Goal: Information Seeking & Learning: Learn about a topic

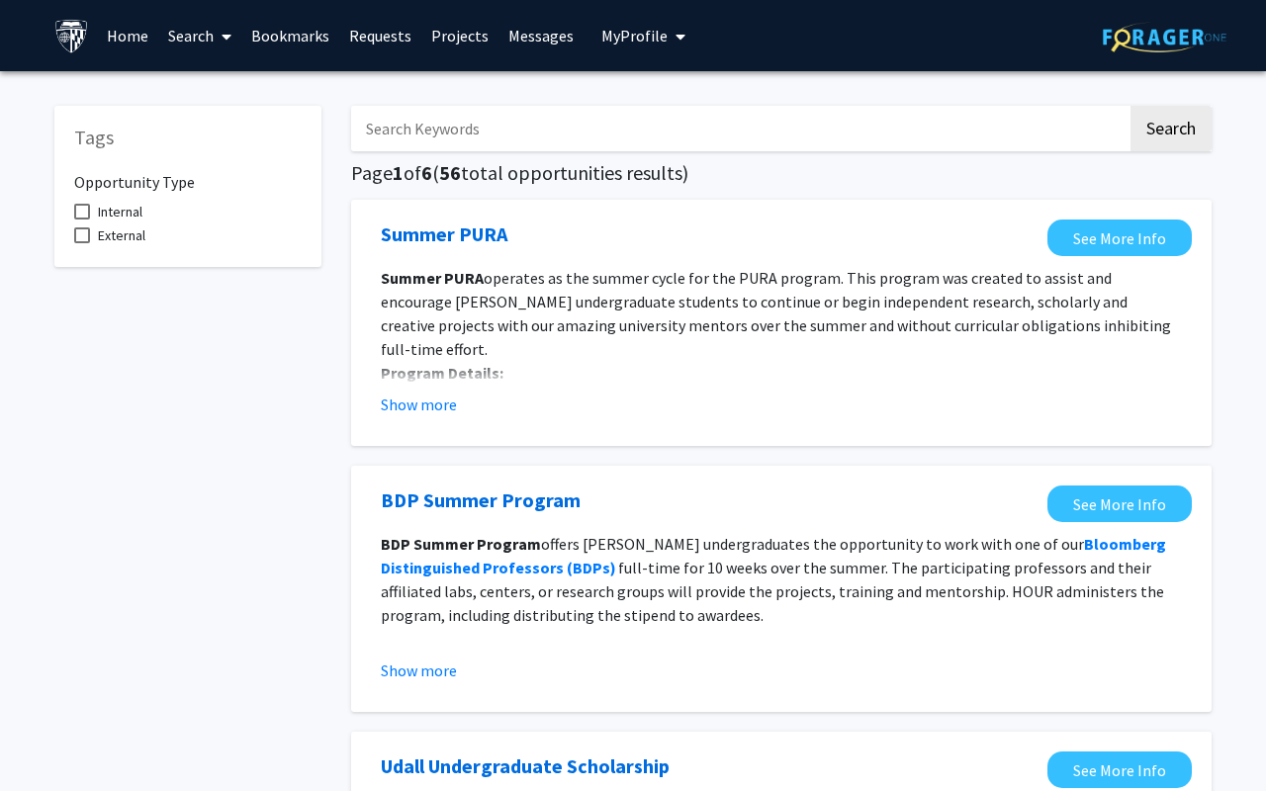
click at [76, 39] on img at bounding box center [71, 36] width 35 height 35
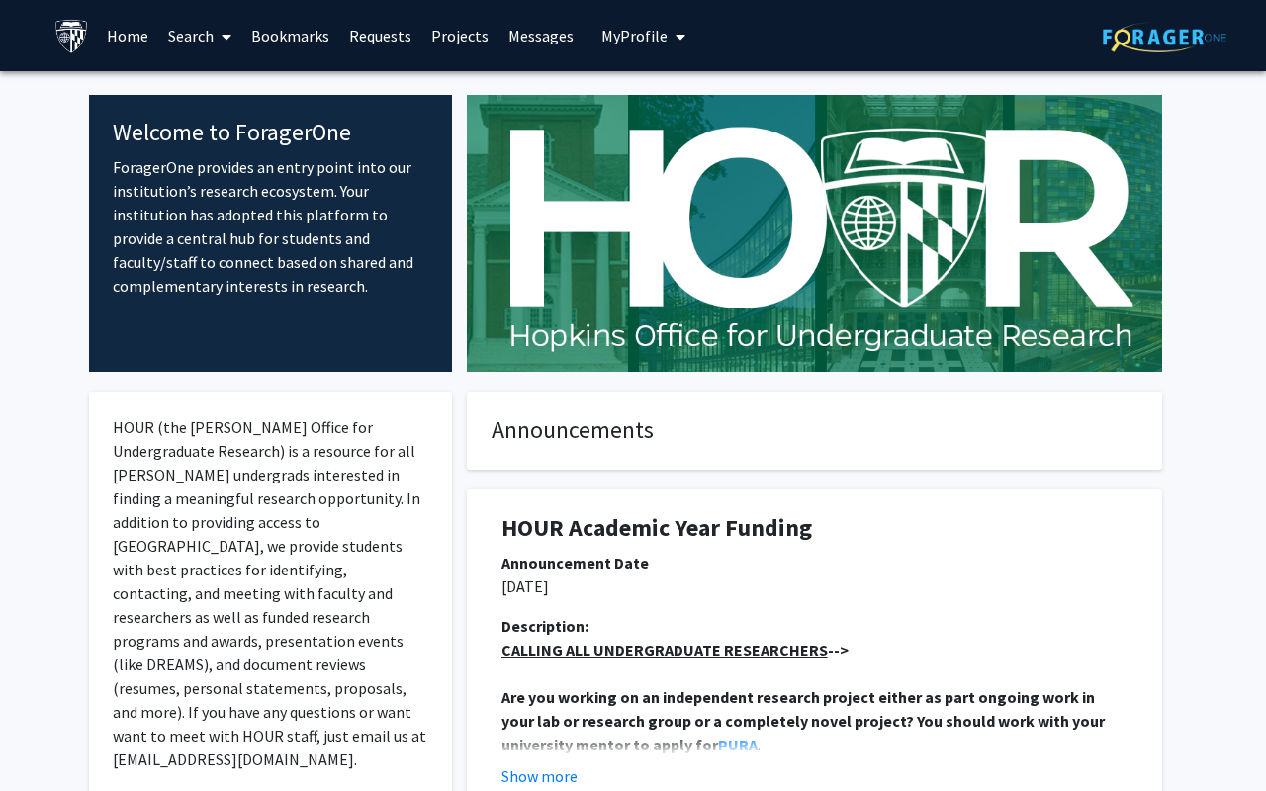
click at [176, 43] on link "Search" at bounding box center [199, 35] width 83 height 69
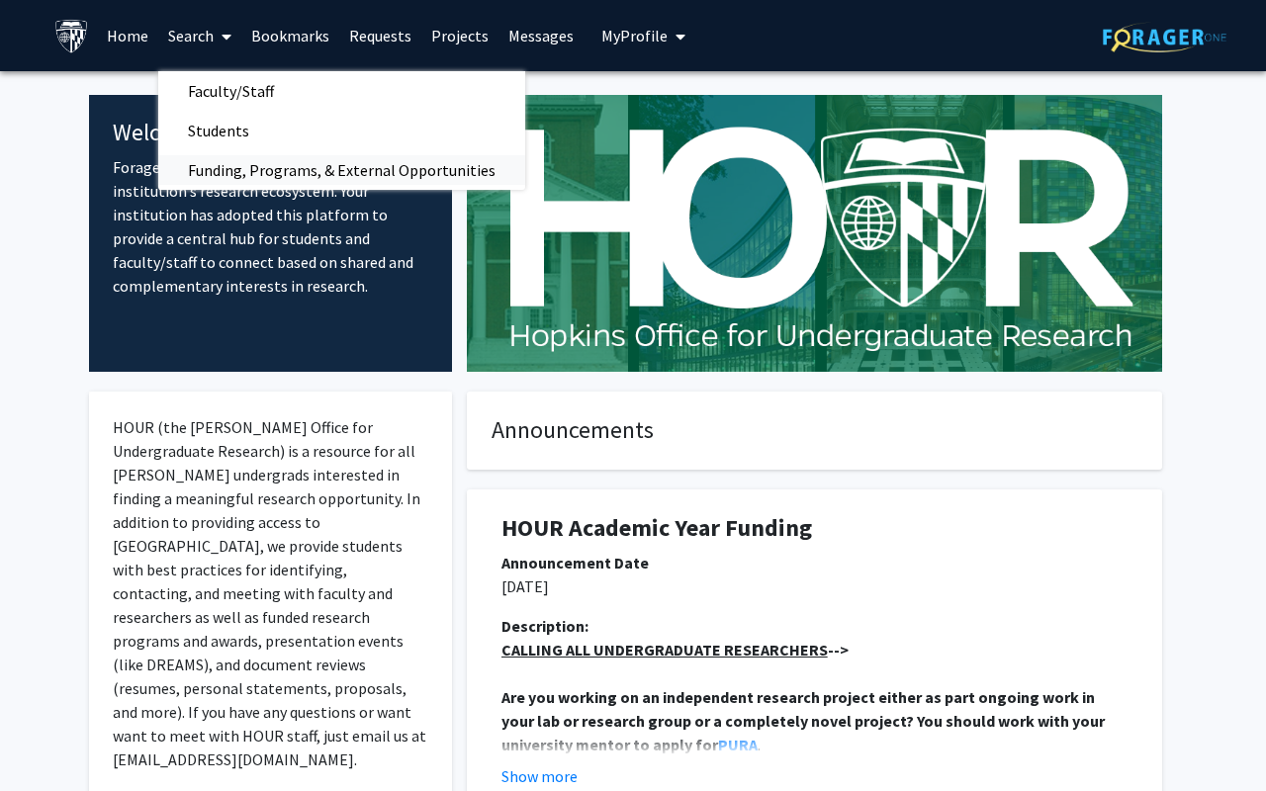
click at [222, 152] on span "Funding, Programs, & External Opportunities" at bounding box center [341, 170] width 367 height 40
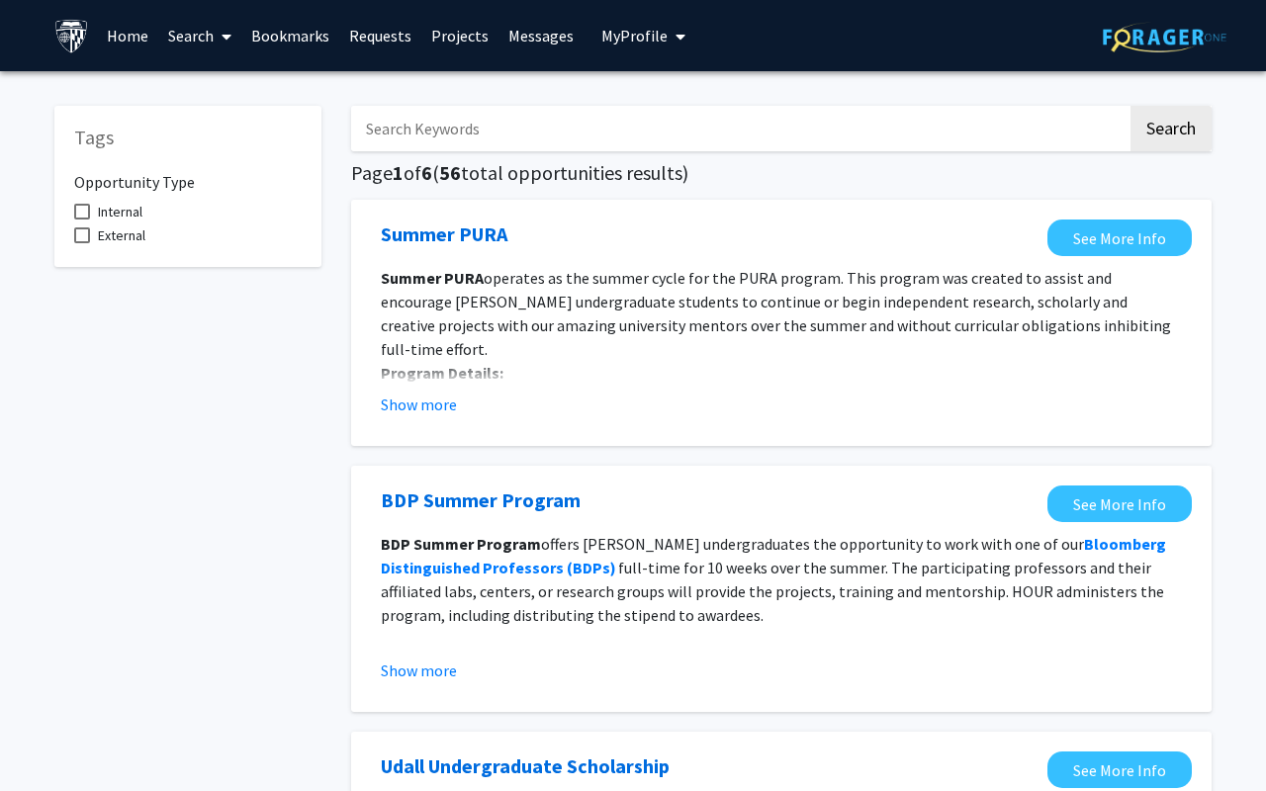
click at [390, 116] on input "Search Keywords" at bounding box center [739, 128] width 776 height 45
click at [1130, 106] on button "Search" at bounding box center [1170, 128] width 81 height 45
click at [437, 408] on button "Show more" at bounding box center [419, 405] width 76 height 24
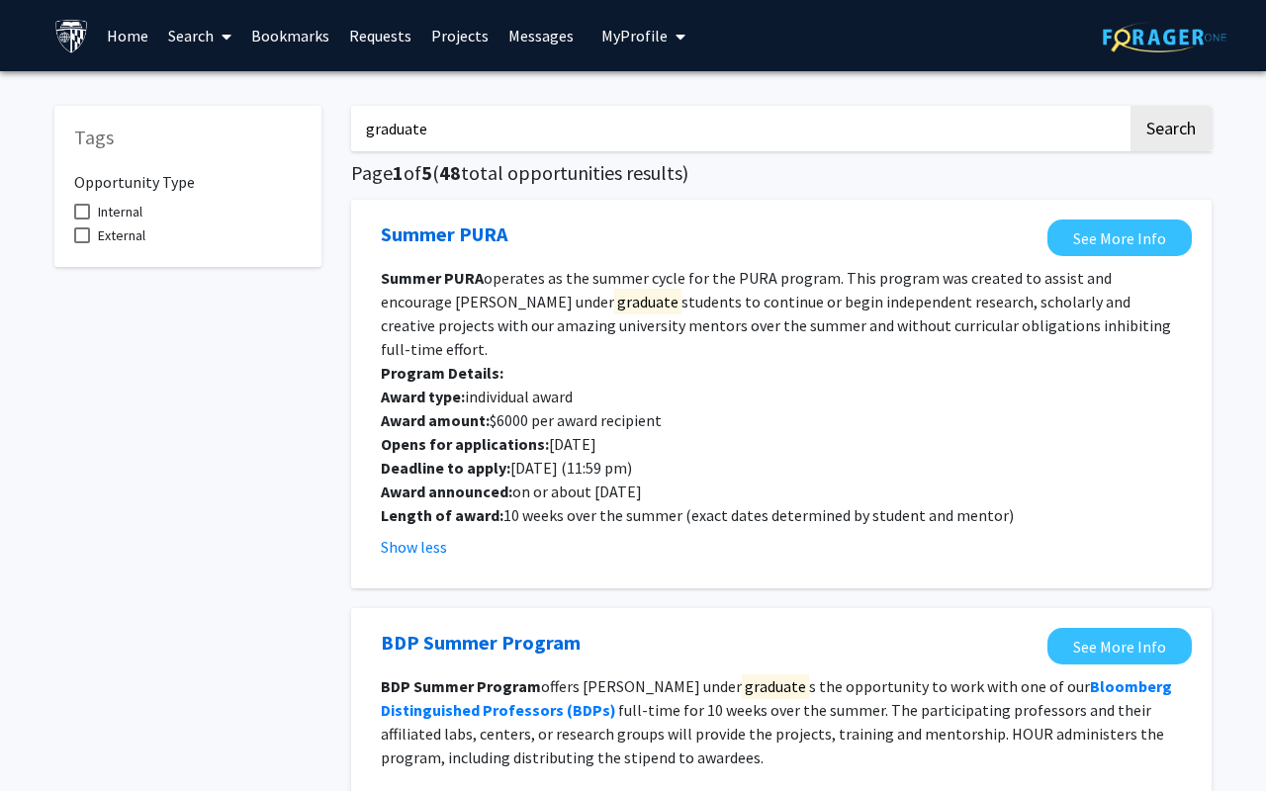
click at [442, 106] on input "graduate" at bounding box center [739, 128] width 776 height 45
type input "" graduate ""
click at [1130, 106] on button "Search" at bounding box center [1170, 128] width 81 height 45
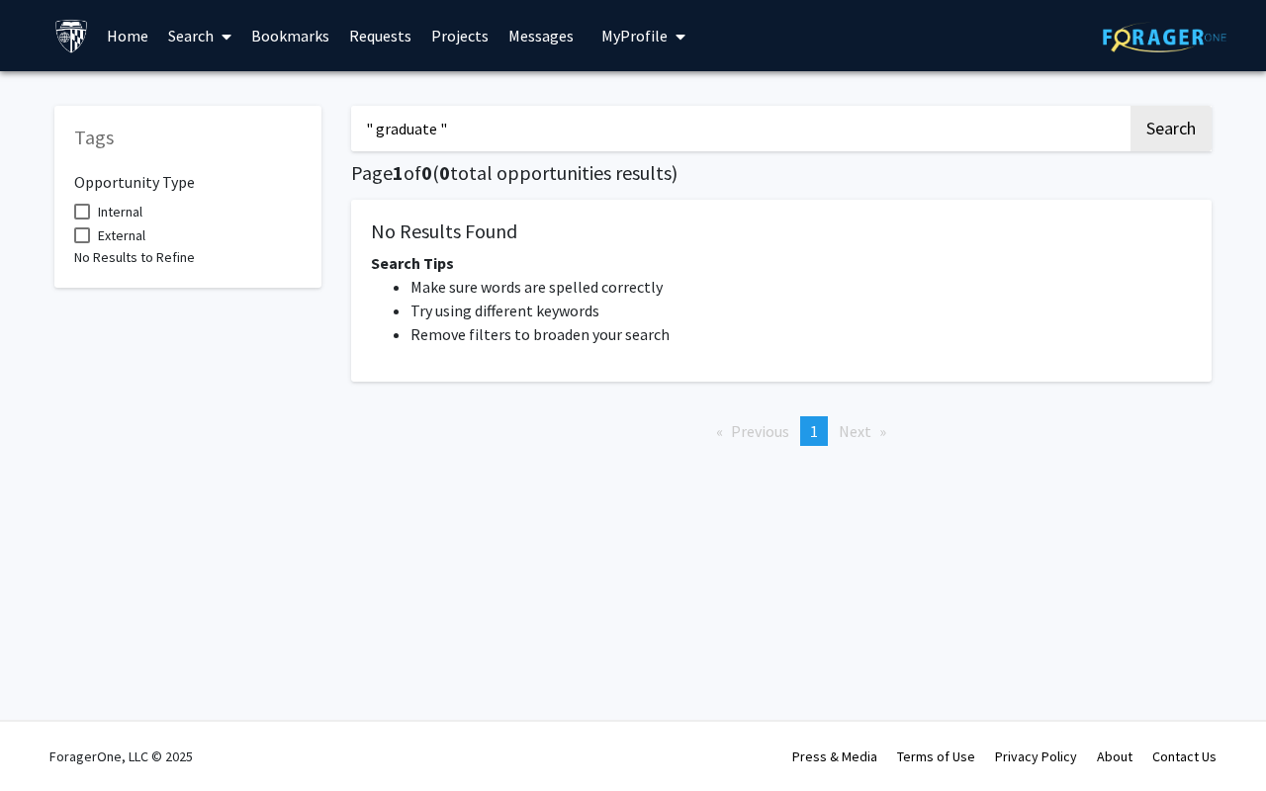
click at [198, 36] on link "Search" at bounding box center [199, 35] width 83 height 69
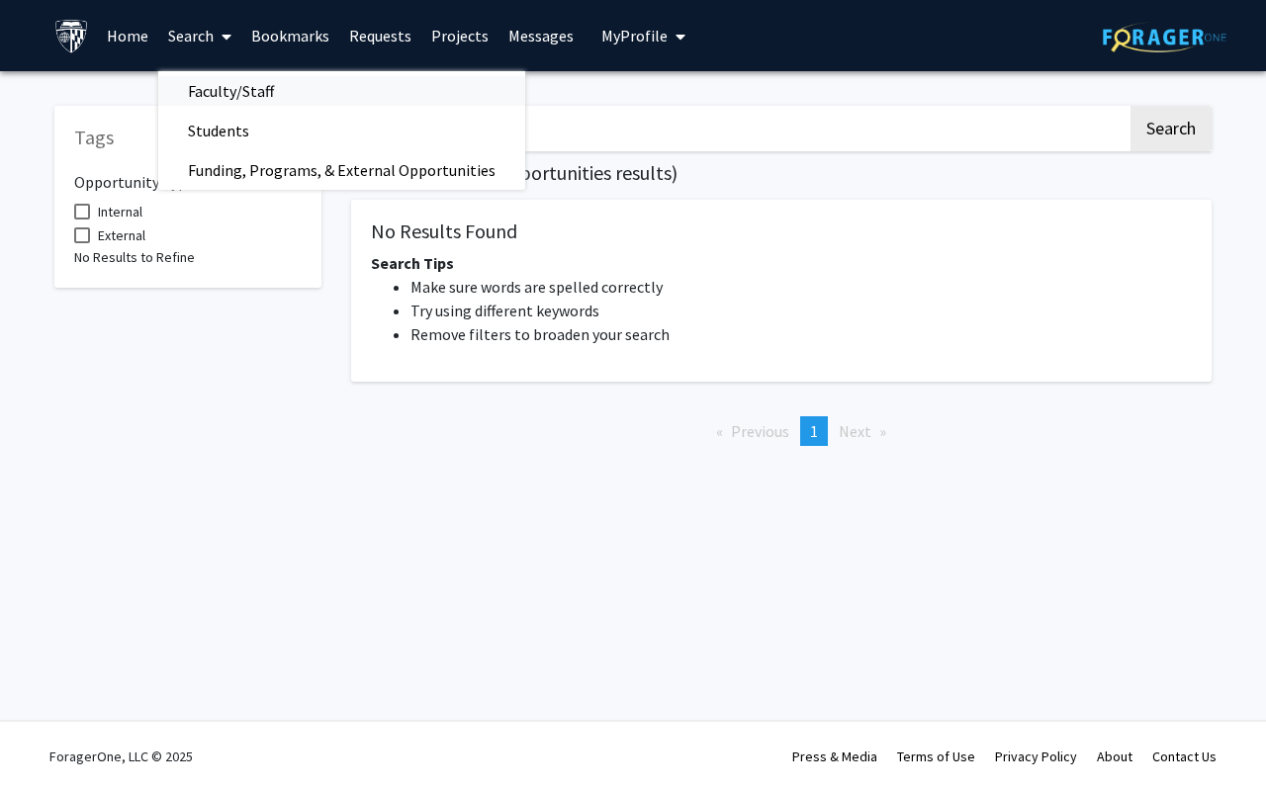
click at [204, 77] on span "Faculty/Staff" at bounding box center [230, 91] width 145 height 40
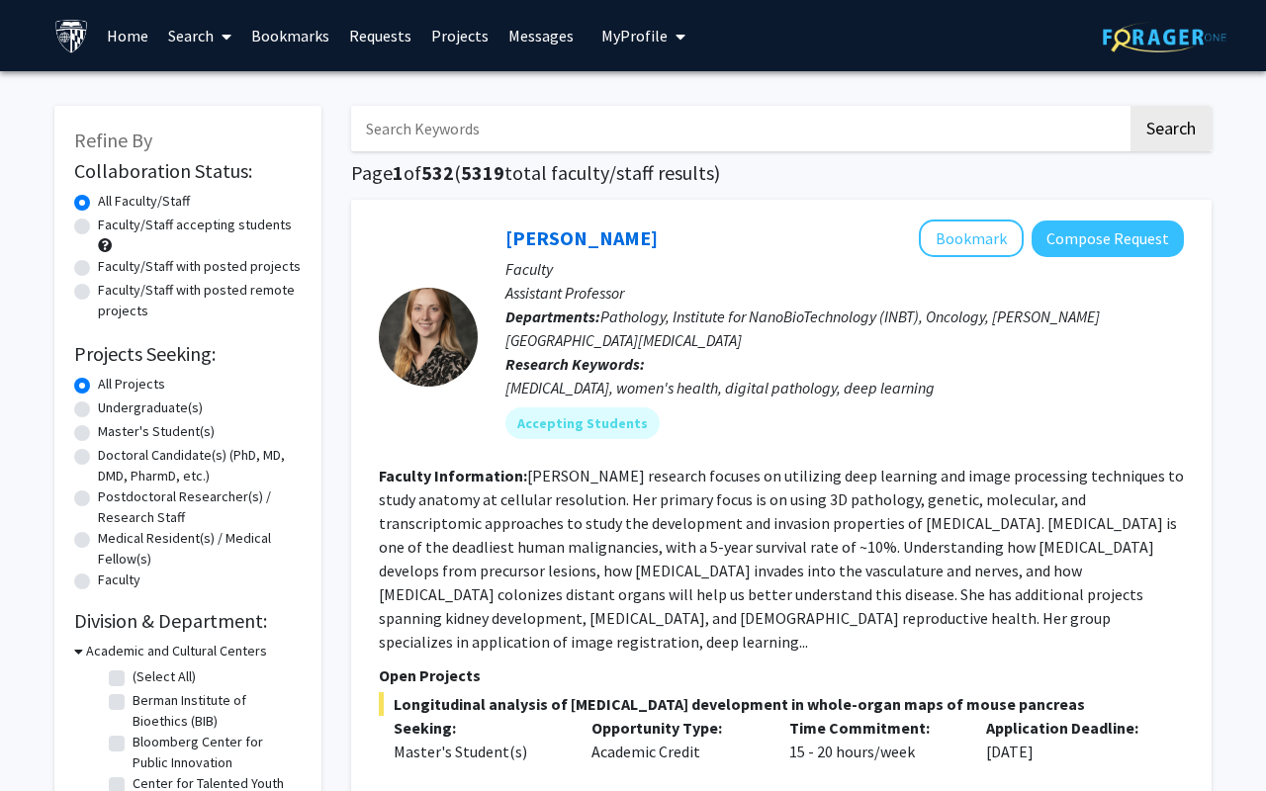
click at [166, 434] on label "Master's Student(s)" at bounding box center [156, 431] width 117 height 21
click at [111, 434] on input "Master's Student(s)" at bounding box center [104, 427] width 13 height 13
radio input "true"
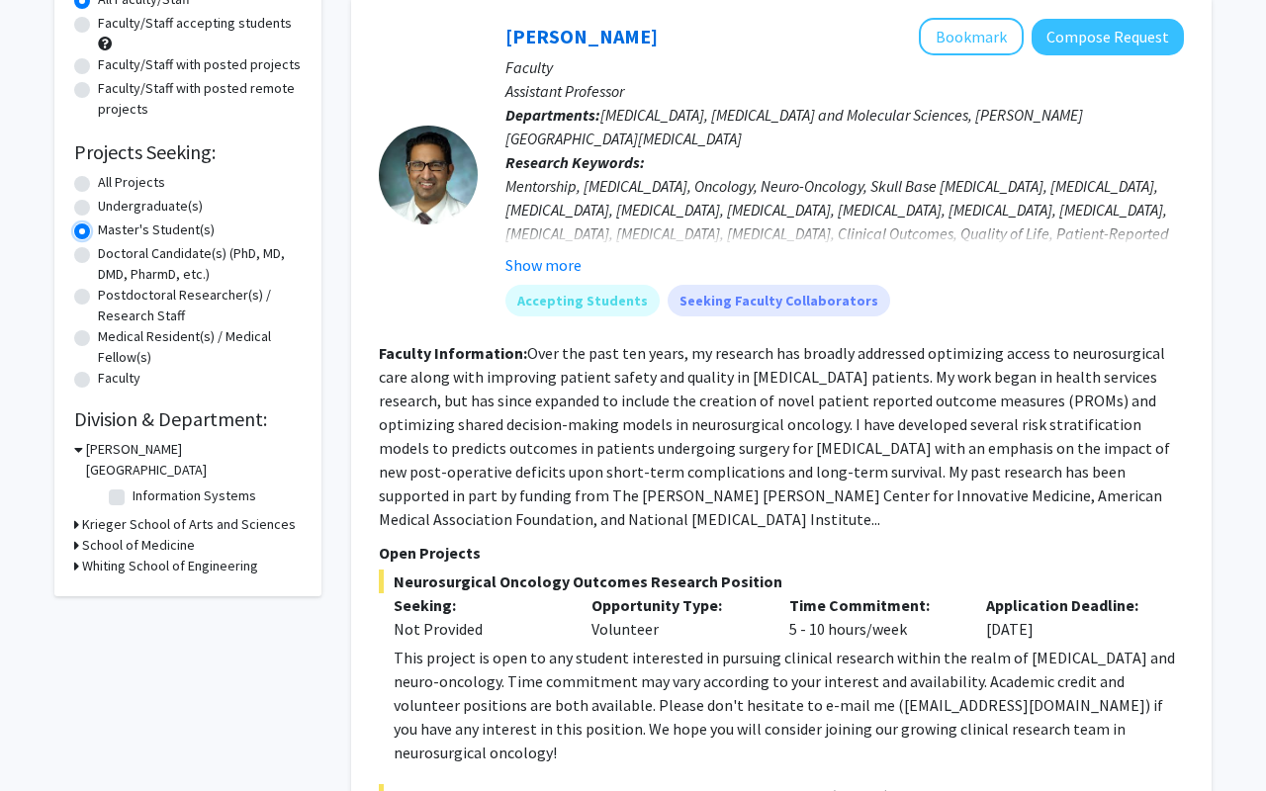
scroll to position [214, 0]
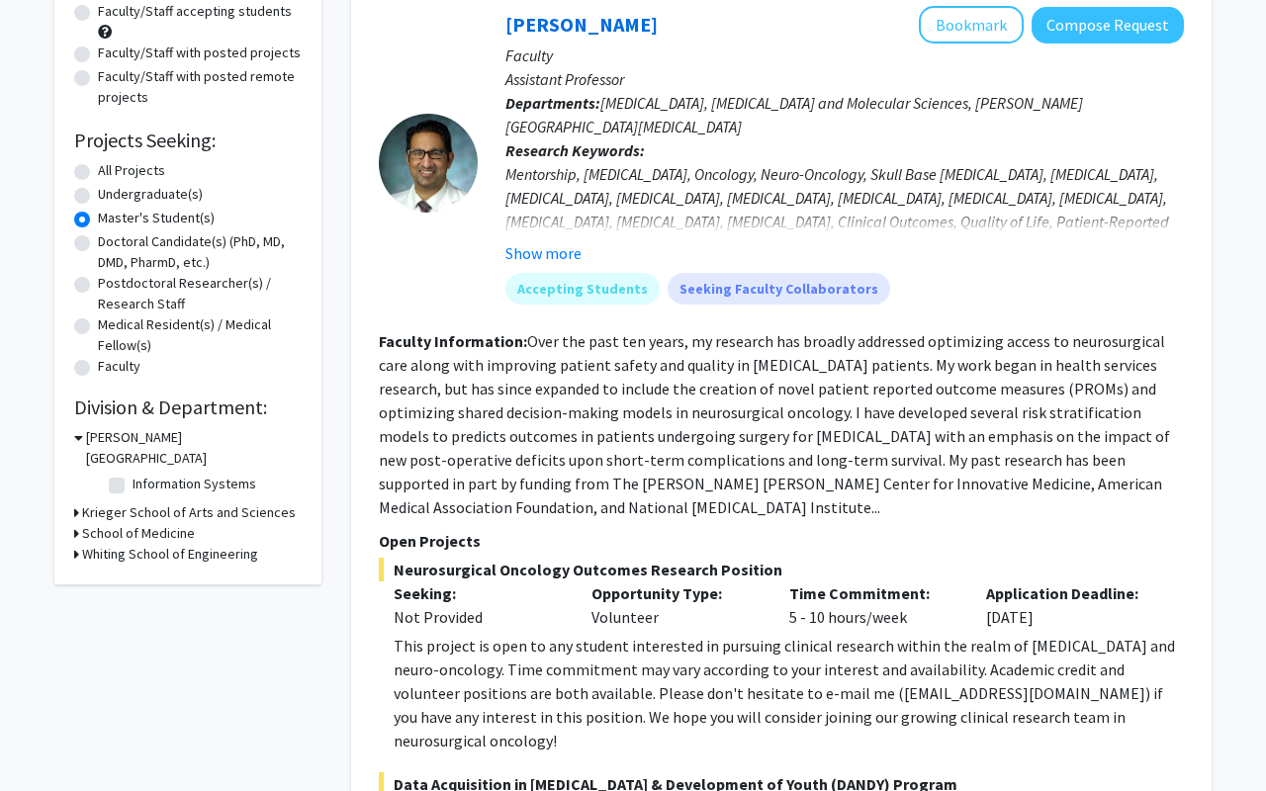
click at [74, 502] on icon at bounding box center [76, 512] width 5 height 21
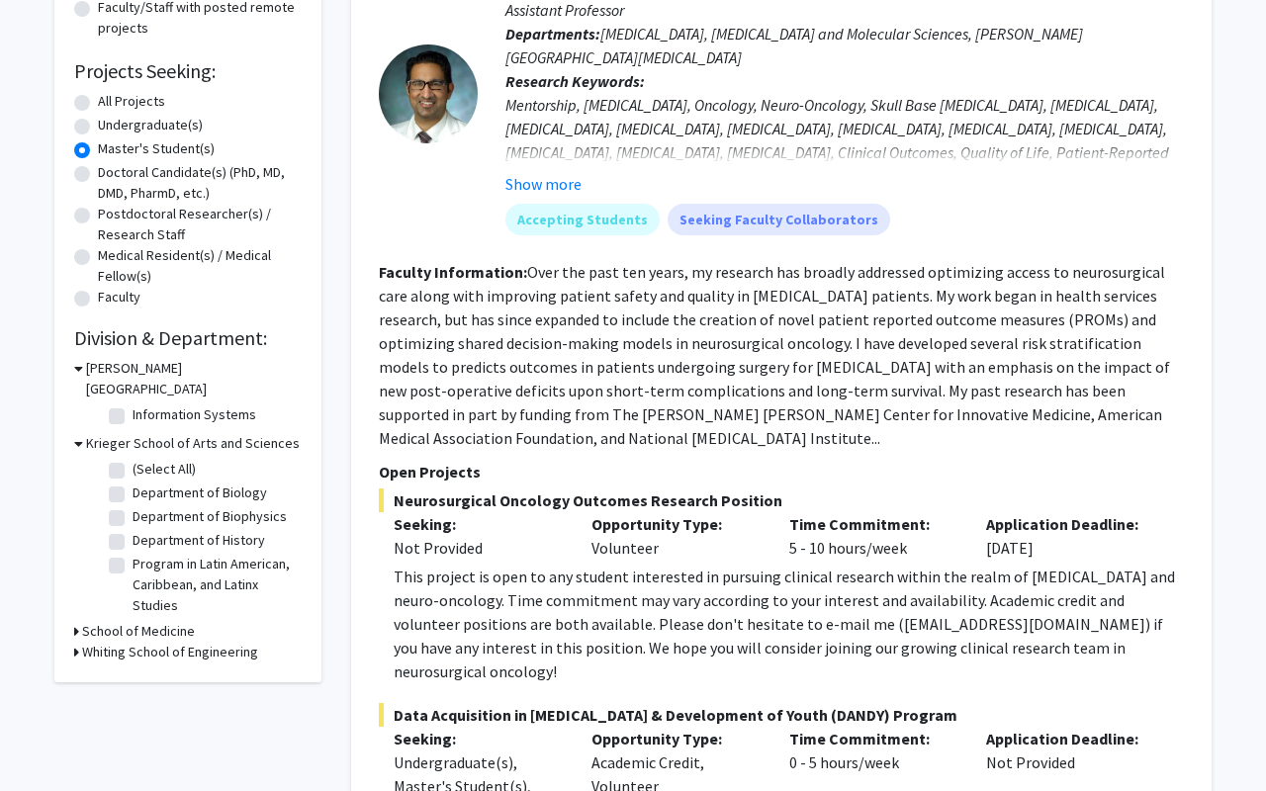
scroll to position [313, 0]
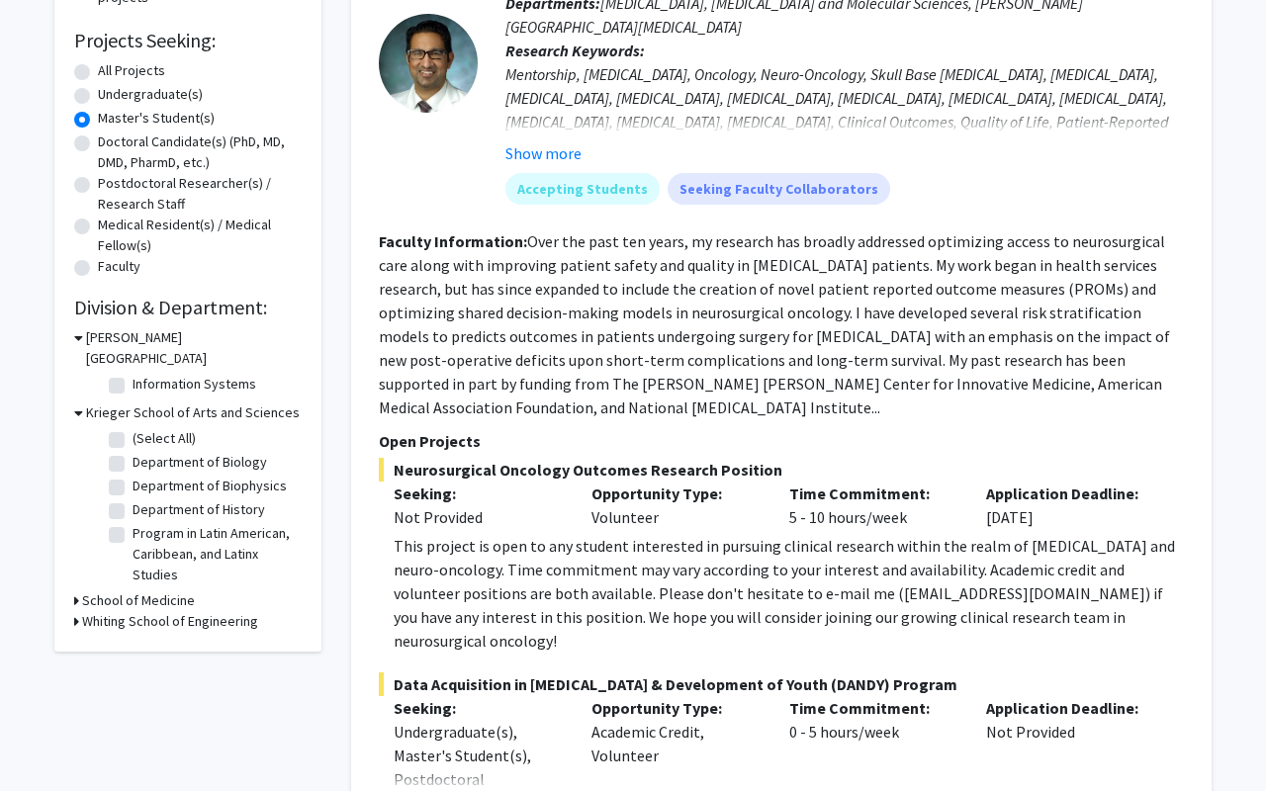
click at [133, 499] on label "Department of History" at bounding box center [199, 509] width 133 height 21
click at [133, 499] on input "Department of History" at bounding box center [139, 505] width 13 height 13
checkbox input "true"
